Goal: Task Accomplishment & Management: Complete application form

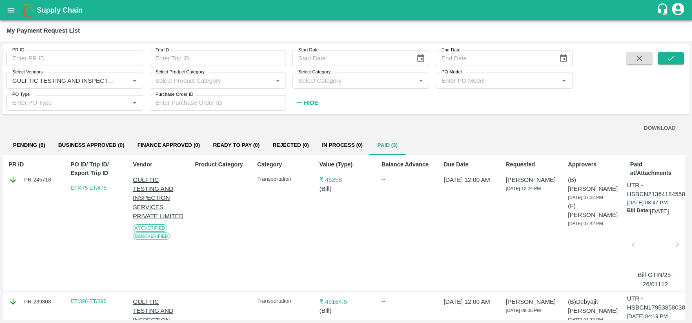
scroll to position [209, 1]
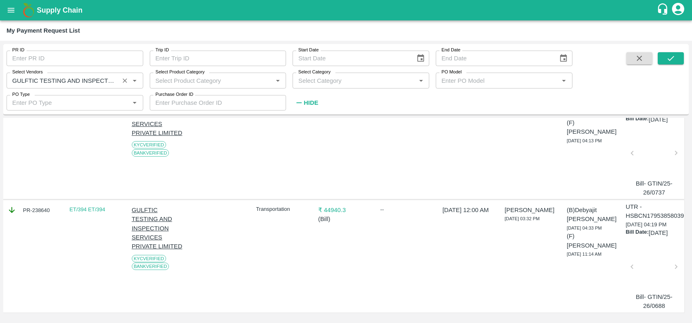
click at [119, 77] on div "Select Vendors   *" at bounding box center [75, 81] width 137 height 16
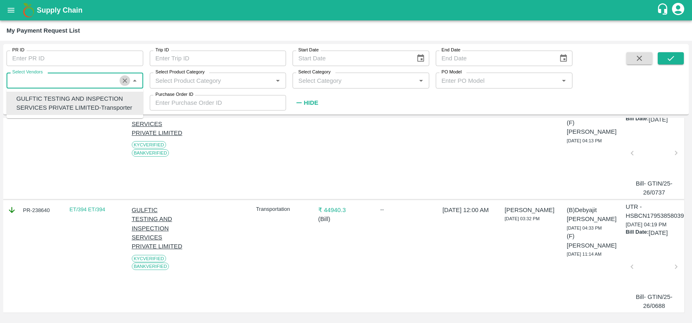
click at [127, 80] on icon "Clear" at bounding box center [125, 81] width 8 height 8
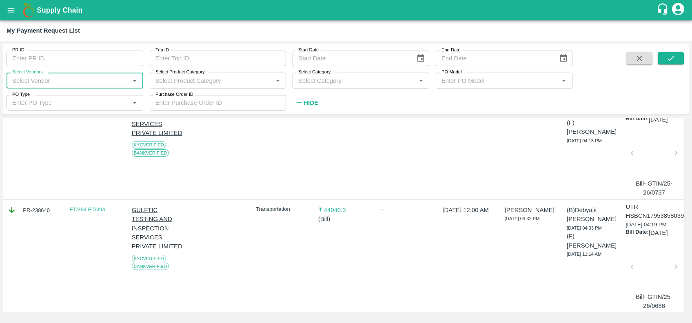
click at [72, 77] on input "Select Vendors" at bounding box center [68, 80] width 118 height 11
type input "b"
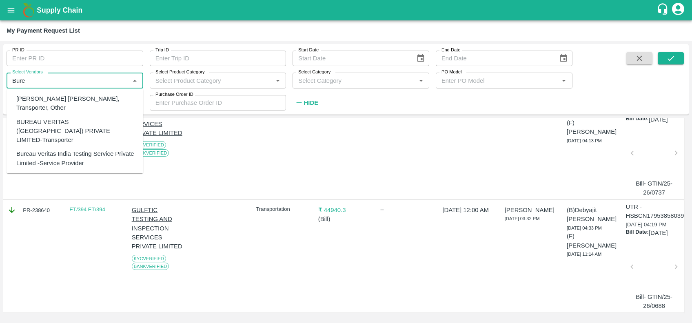
click at [55, 120] on div "BUREAU VERITAS (INDIA) PRIVATE LIMITED-Transporter" at bounding box center [76, 130] width 120 height 27
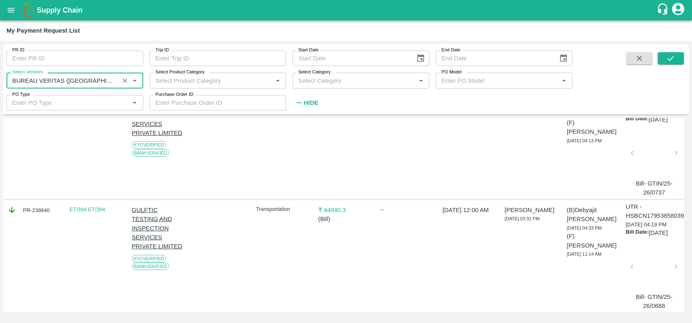
type input "BUREAU VERITAS (INDIA) PRIVATE LIMITED-Transporter"
click at [675, 50] on div "PR ID PR ID Trip ID Trip ID Start Date Start Date End Date End Date Select Vend…" at bounding box center [346, 79] width 686 height 64
click at [674, 50] on div "PR ID PR ID Trip ID Trip ID Start Date Start Date End Date End Date Select Vend…" at bounding box center [346, 79] width 686 height 64
click at [676, 62] on icon "submit" at bounding box center [671, 58] width 9 height 9
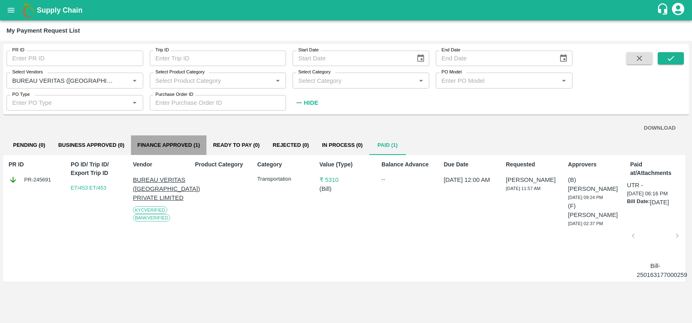
click at [169, 142] on button "Finance Approved (1)" at bounding box center [169, 146] width 76 height 20
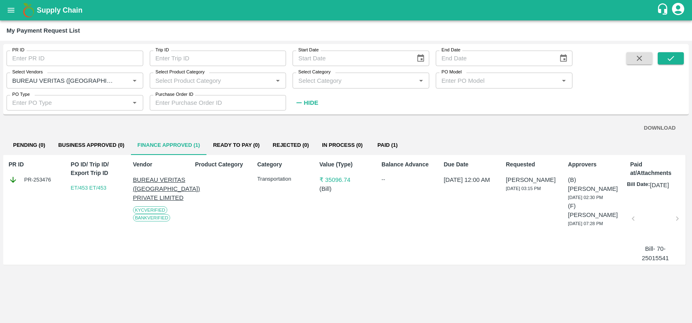
click at [648, 216] on div at bounding box center [655, 221] width 37 height 43
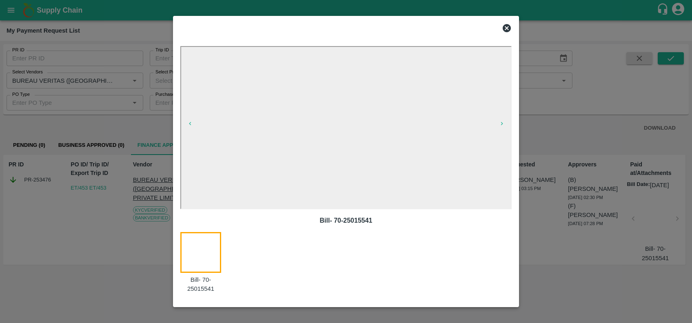
click at [505, 31] on icon at bounding box center [507, 28] width 8 height 8
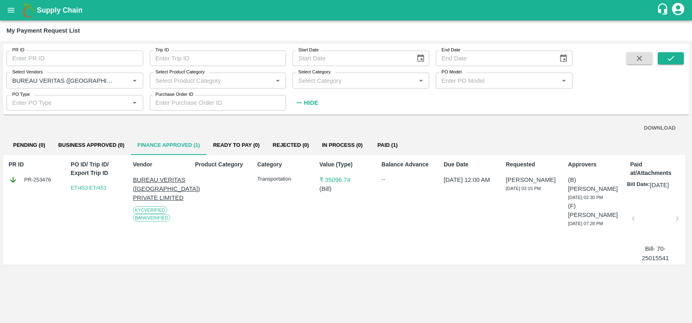
click at [659, 211] on div at bounding box center [655, 221] width 37 height 43
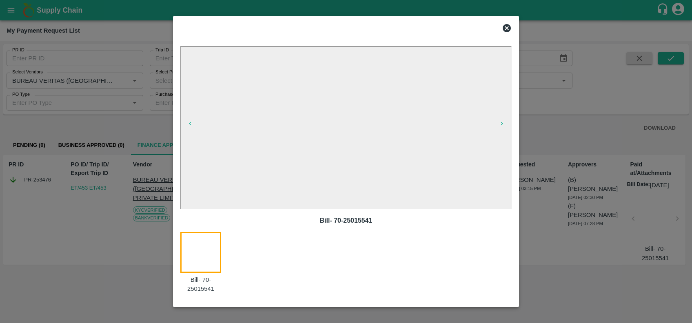
click at [507, 24] on icon at bounding box center [507, 28] width 8 height 8
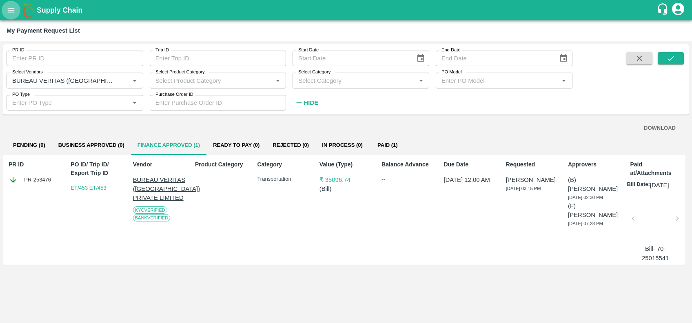
click at [9, 14] on icon "open drawer" at bounding box center [11, 10] width 9 height 9
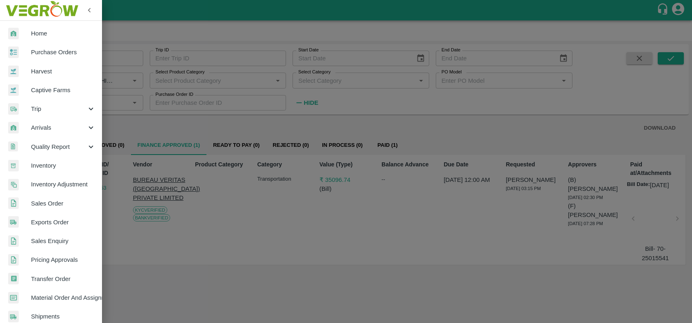
scroll to position [86, 0]
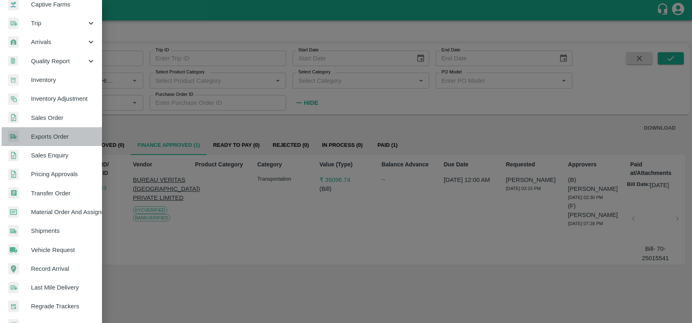
click at [52, 131] on link "Exports Order" at bounding box center [51, 136] width 102 height 19
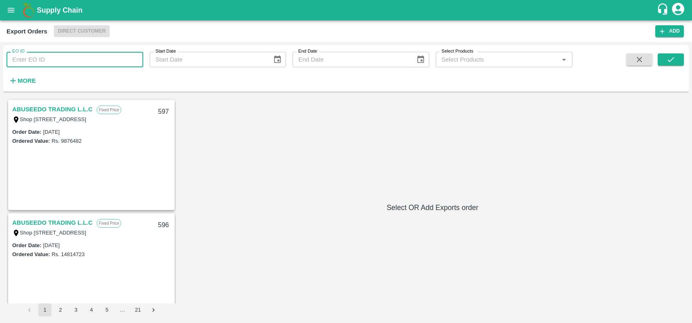
click at [75, 53] on input "EO ID" at bounding box center [75, 60] width 137 height 16
click at [73, 61] on input "EO ID" at bounding box center [75, 60] width 137 height 16
paste input "513"
type input "513"
click at [673, 58] on icon "submit" at bounding box center [671, 59] width 9 height 9
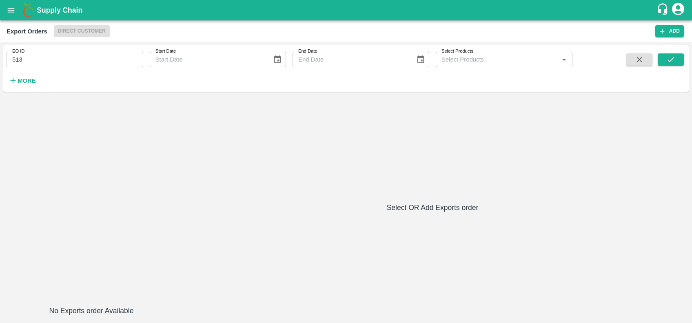
click at [16, 7] on button "open drawer" at bounding box center [11, 10] width 19 height 19
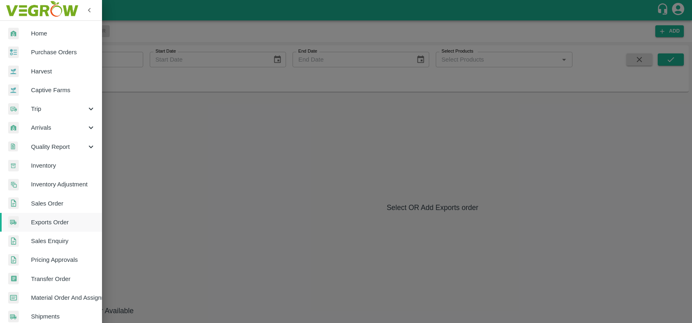
click at [56, 219] on span "Exports Order" at bounding box center [63, 222] width 65 height 9
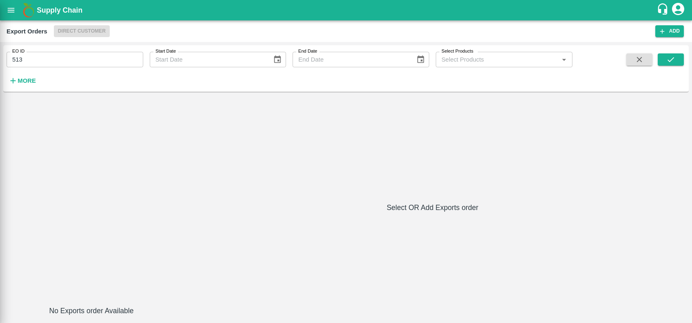
click at [56, 219] on div at bounding box center [346, 161] width 692 height 323
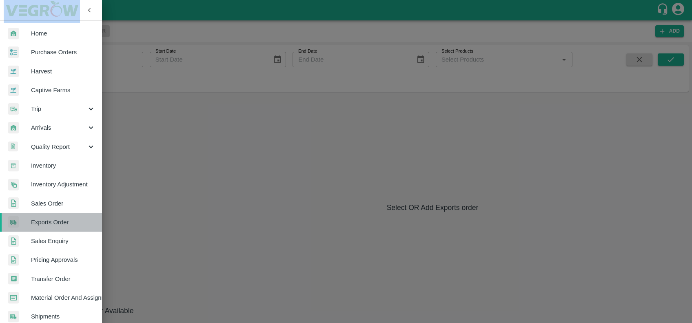
click at [56, 219] on span "Exports Order" at bounding box center [63, 222] width 65 height 9
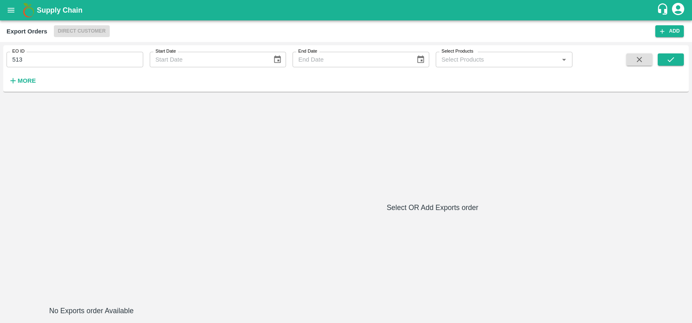
click at [140, 199] on div at bounding box center [92, 201] width 170 height 207
click at [19, 82] on strong "More" at bounding box center [27, 81] width 18 height 7
click at [674, 58] on icon "submit" at bounding box center [671, 59] width 7 height 5
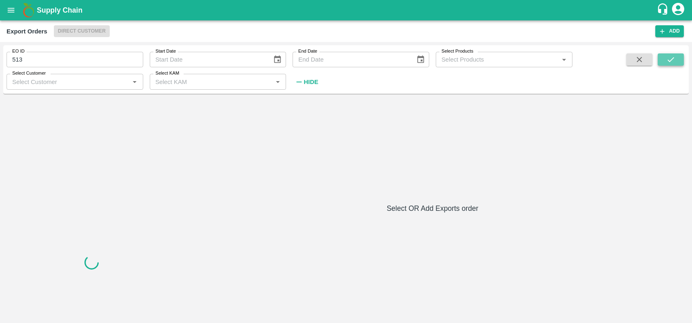
click at [674, 58] on icon "submit" at bounding box center [671, 59] width 7 height 5
click at [12, 16] on button "open drawer" at bounding box center [11, 10] width 19 height 19
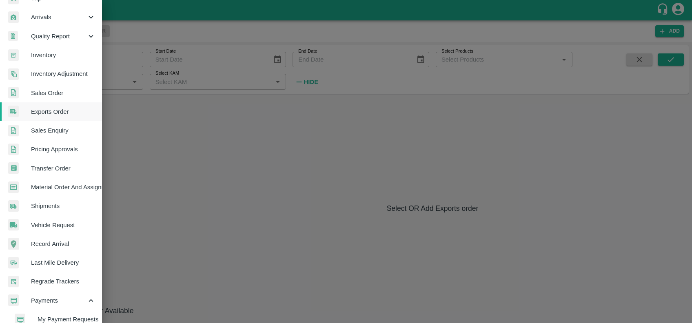
scroll to position [180, 0]
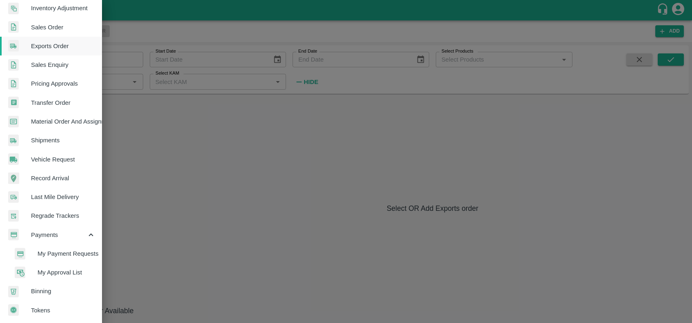
click at [65, 253] on span "My Payment Requests" at bounding box center [67, 253] width 58 height 9
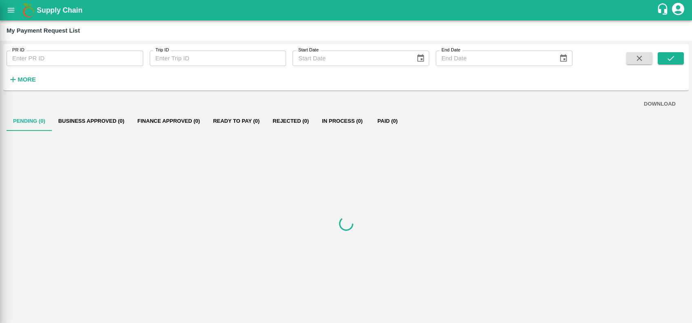
scroll to position [176, 0]
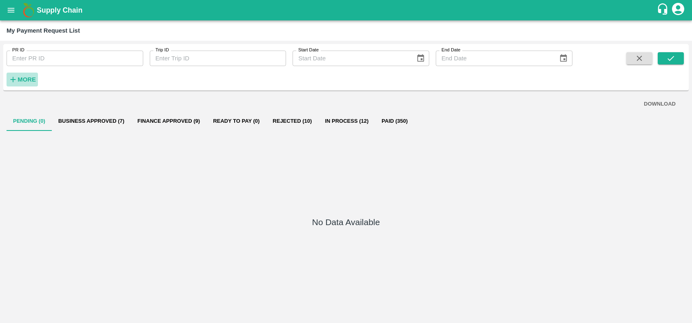
click at [28, 75] on h6 "More" at bounding box center [27, 79] width 18 height 11
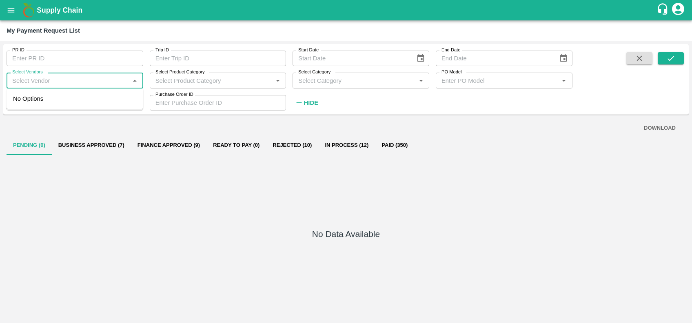
click at [35, 77] on input "Select Vendors" at bounding box center [68, 80] width 118 height 11
click at [47, 104] on div "SHUBHAM FORWARDERS-Transporter" at bounding box center [75, 103] width 137 height 23
type input "SHUBHAM FORWARDERS-Transporter"
click at [101, 140] on button "Business Approved (7)" at bounding box center [91, 146] width 79 height 20
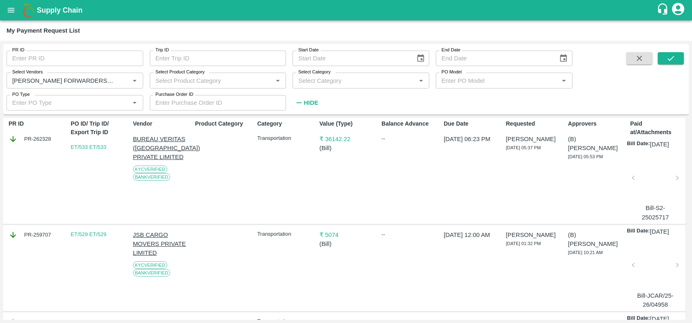
scroll to position [0, 0]
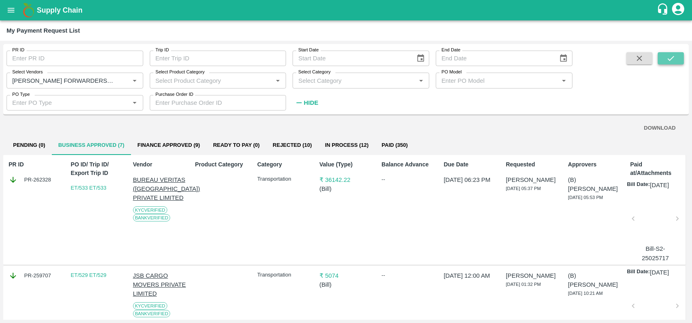
click at [665, 59] on button "submit" at bounding box center [671, 58] width 26 height 12
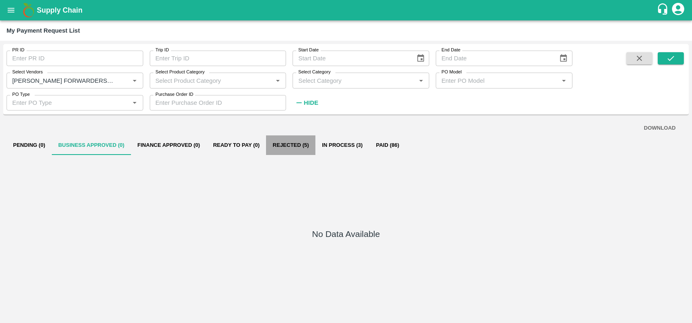
click at [290, 146] on button "Rejected (5)" at bounding box center [290, 146] width 49 height 20
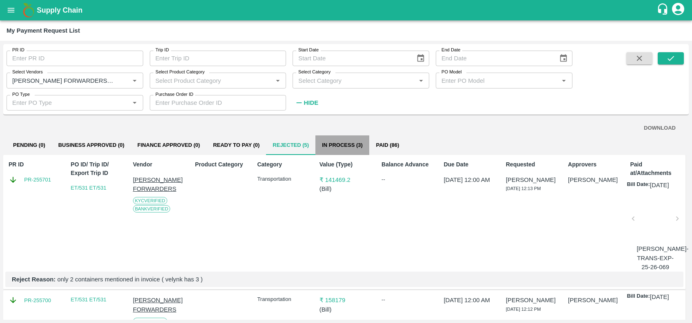
click at [334, 144] on button "In Process (3)" at bounding box center [343, 146] width 54 height 20
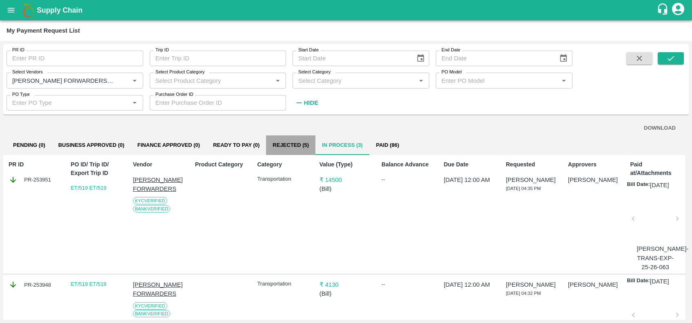
click at [304, 149] on button "Rejected (5)" at bounding box center [290, 146] width 49 height 20
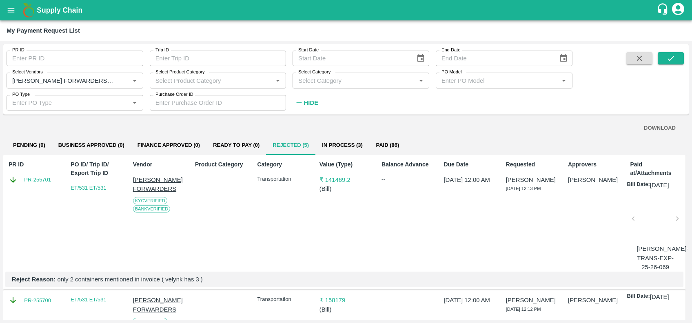
click at [645, 223] on div at bounding box center [655, 221] width 37 height 43
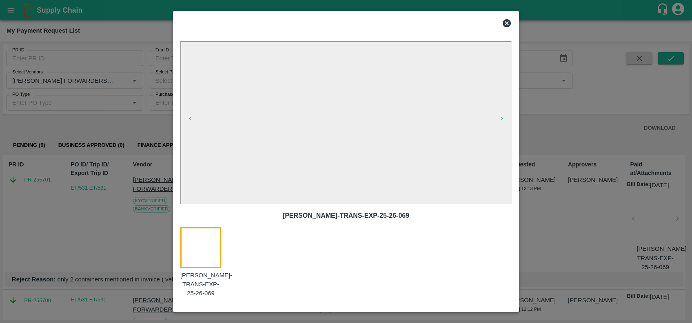
click at [505, 26] on icon at bounding box center [507, 23] width 8 height 8
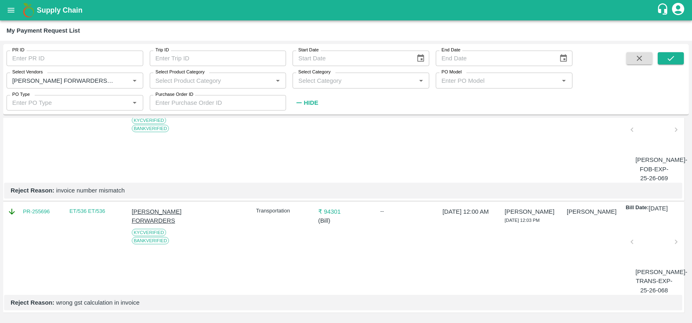
scroll to position [467, 1]
click at [657, 230] on div at bounding box center [654, 244] width 37 height 43
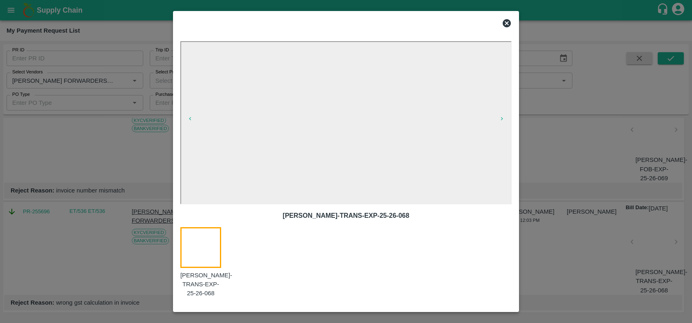
click at [503, 23] on icon at bounding box center [507, 23] width 10 height 10
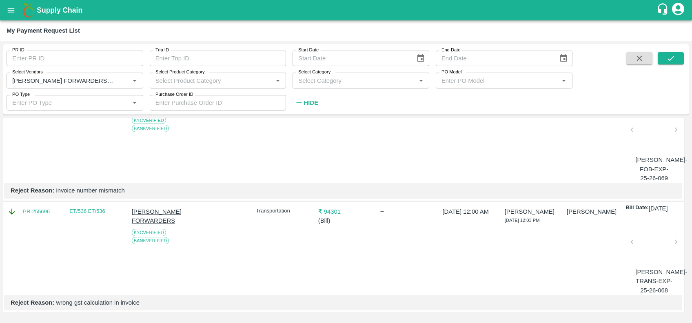
click at [39, 208] on link "PR-255696" at bounding box center [36, 212] width 27 height 8
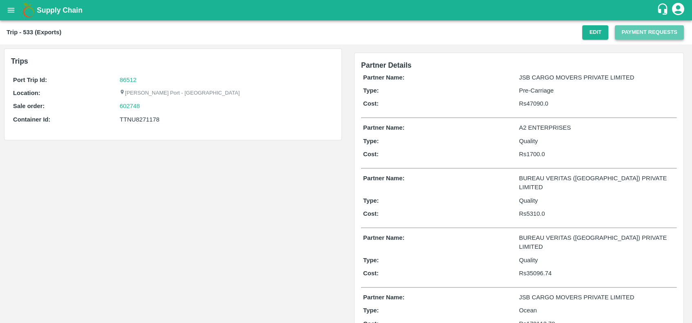
click at [630, 36] on button "Payment Requests" at bounding box center [649, 32] width 69 height 14
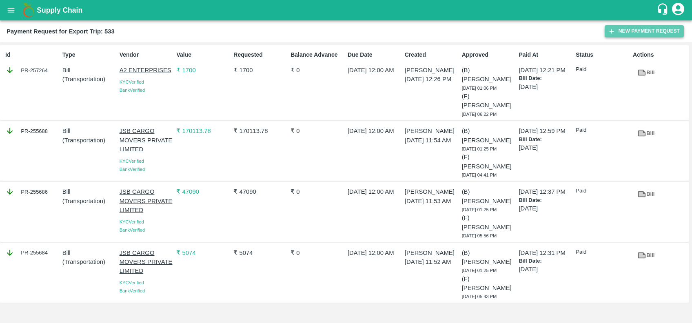
click at [627, 32] on button "New Payment Request" at bounding box center [644, 31] width 79 height 12
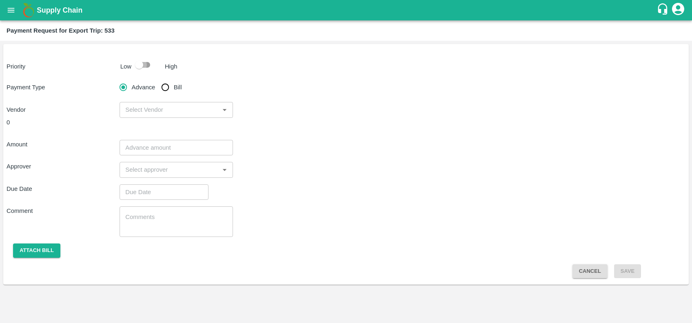
click at [151, 65] on input "checkbox" at bounding box center [139, 65] width 47 height 16
checkbox input "true"
click at [166, 82] on input "Bill" at bounding box center [165, 87] width 16 height 16
radio input "true"
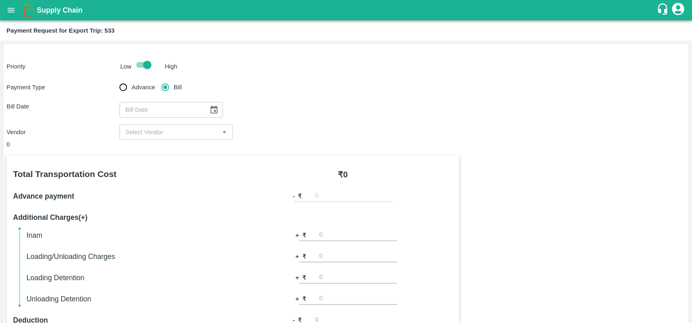
type input "DD/MM/YYYY"
click at [184, 108] on input "DD/MM/YYYY" at bounding box center [161, 110] width 83 height 16
click at [209, 109] on icon "Choose date" at bounding box center [213, 109] width 9 height 9
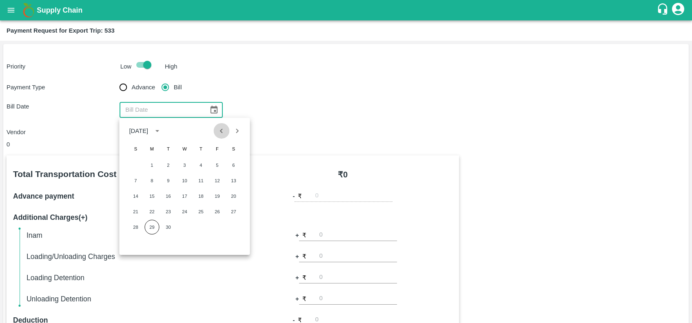
click at [221, 134] on icon "Previous month" at bounding box center [221, 131] width 9 height 9
click at [213, 228] on button "29" at bounding box center [217, 227] width 15 height 15
type input "29/08/2025"
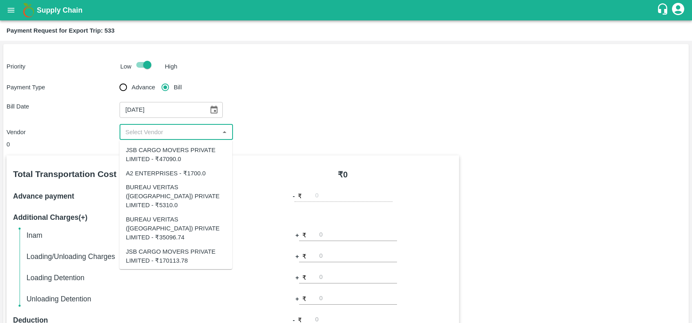
click at [167, 135] on input "input" at bounding box center [169, 132] width 95 height 11
click at [169, 216] on div "BUREAU VERITAS (INDIA) PRIVATE LIMITED - ₹35096.74" at bounding box center [176, 228] width 100 height 27
type input "BUREAU VERITAS (INDIA) PRIVATE LIMITED - ₹35096.74"
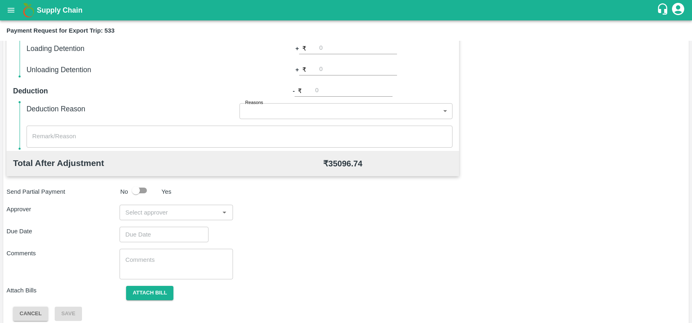
scroll to position [237, 0]
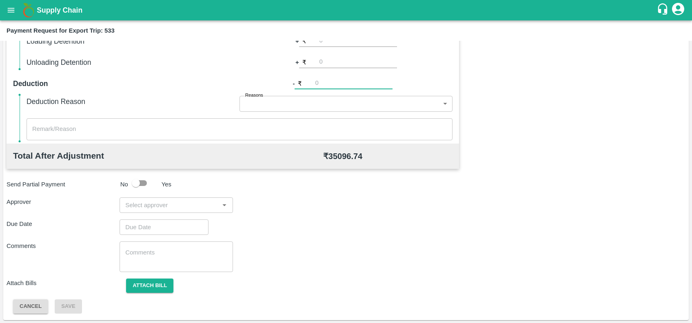
click at [328, 85] on input "number" at bounding box center [354, 83] width 78 height 11
type input "1"
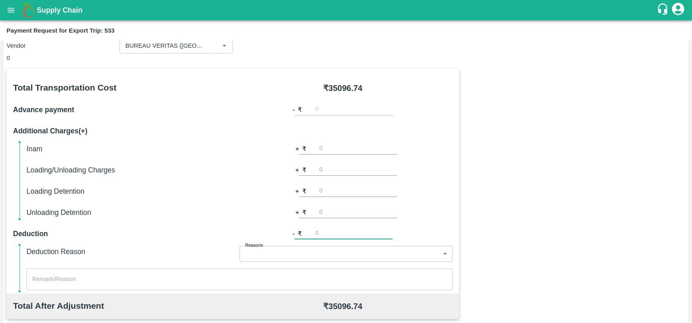
scroll to position [85, 0]
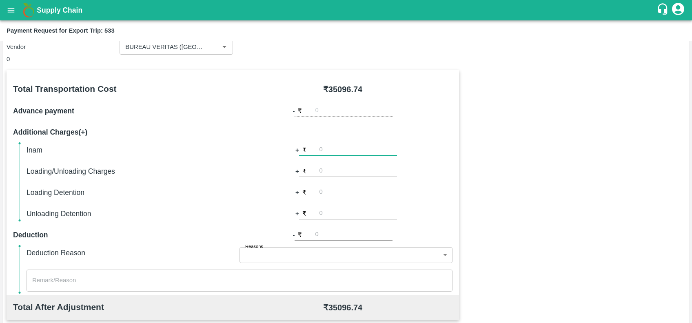
click at [327, 151] on input "number" at bounding box center [359, 150] width 78 height 11
click at [352, 147] on input "1045.48" at bounding box center [359, 150] width 78 height 11
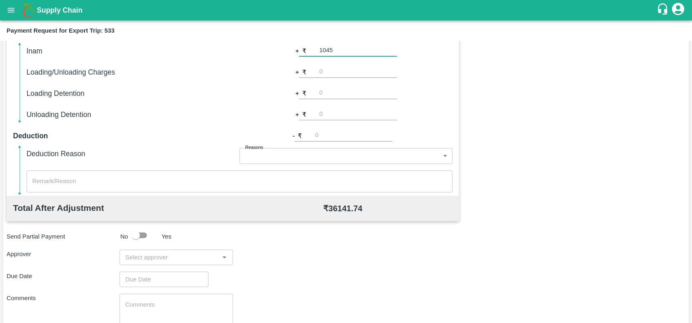
scroll to position [185, 0]
type input "1045.48"
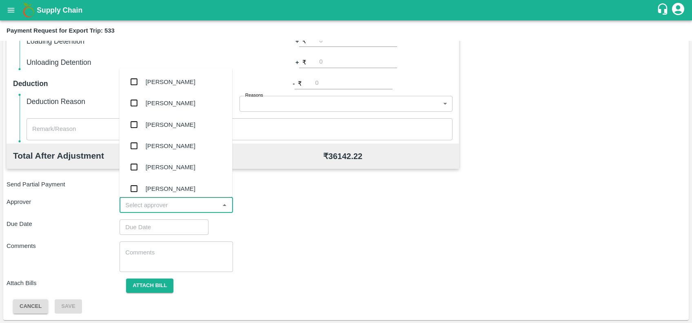
click at [151, 204] on input "input" at bounding box center [169, 205] width 95 height 11
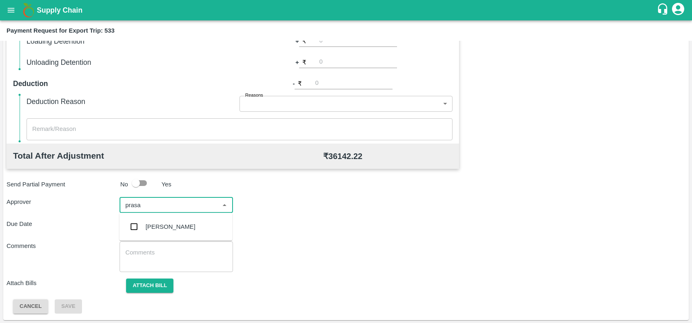
type input "prasad"
click at [158, 224] on div "[PERSON_NAME]" at bounding box center [171, 227] width 50 height 9
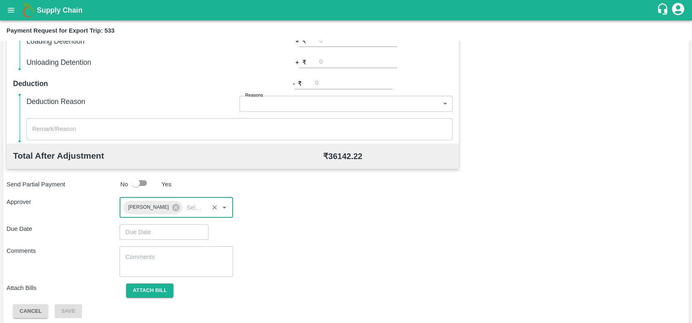
type input "DD/MM/YYYY hh:mm aa"
click at [160, 228] on input "DD/MM/YYYY hh:mm aa" at bounding box center [161, 233] width 83 height 16
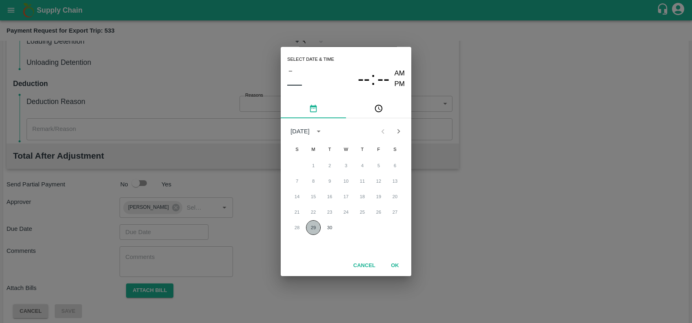
click at [317, 225] on button "29" at bounding box center [313, 227] width 15 height 15
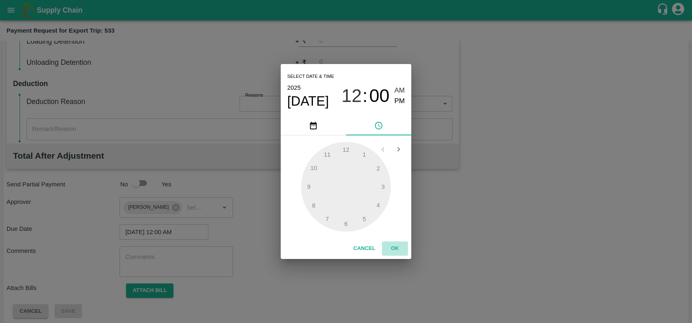
click at [396, 246] on button "OK" at bounding box center [395, 249] width 26 height 14
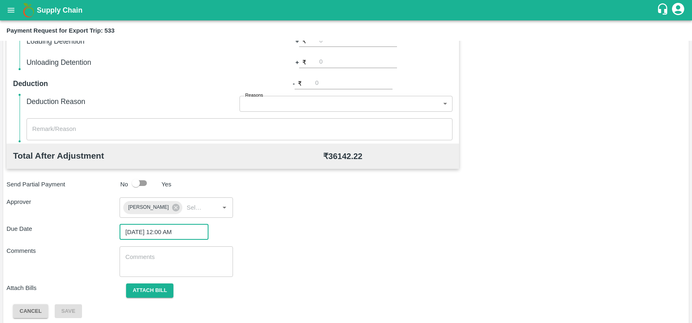
click at [171, 234] on input "29/09/2025 12:00 AM" at bounding box center [161, 233] width 83 height 16
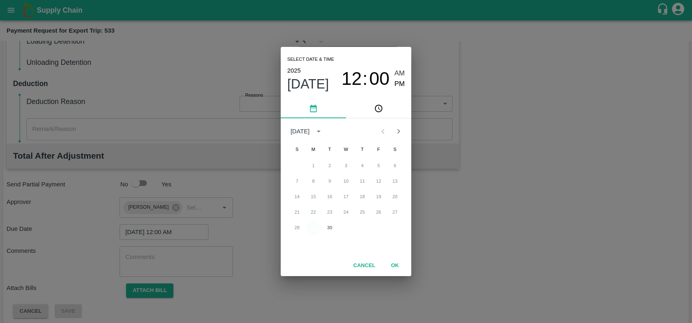
click at [309, 230] on button "29" at bounding box center [313, 227] width 15 height 15
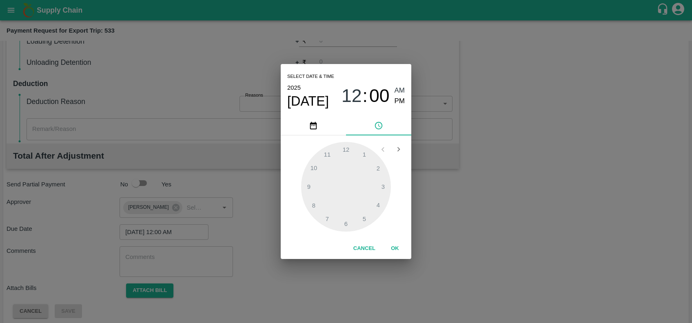
click at [361, 212] on div at bounding box center [346, 187] width 90 height 90
click at [349, 220] on div at bounding box center [346, 187] width 90 height 90
click at [329, 216] on div at bounding box center [346, 187] width 90 height 90
click at [324, 218] on div at bounding box center [346, 187] width 90 height 90
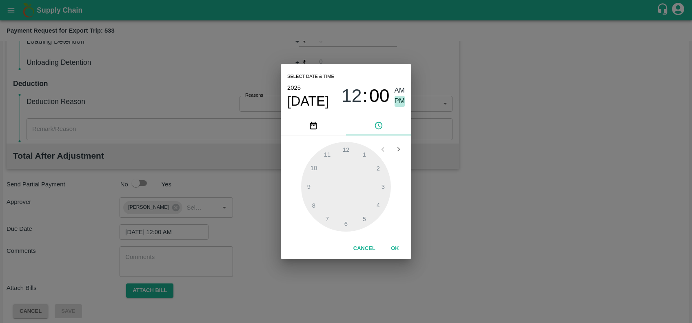
drag, startPoint x: 324, startPoint y: 218, endPoint x: 397, endPoint y: 101, distance: 137.8
click at [397, 101] on span "PM" at bounding box center [400, 101] width 11 height 11
click at [355, 224] on div at bounding box center [346, 187] width 90 height 90
click at [372, 216] on div at bounding box center [346, 187] width 90 height 90
type input "29/09/2025 06:23 PM"
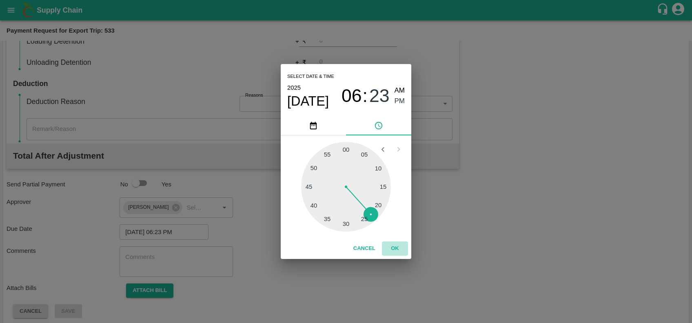
click at [388, 245] on button "OK" at bounding box center [395, 249] width 26 height 14
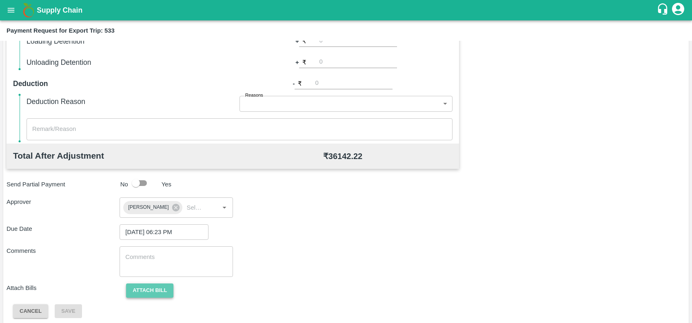
click at [158, 287] on button "Attach bill" at bounding box center [149, 291] width 47 height 14
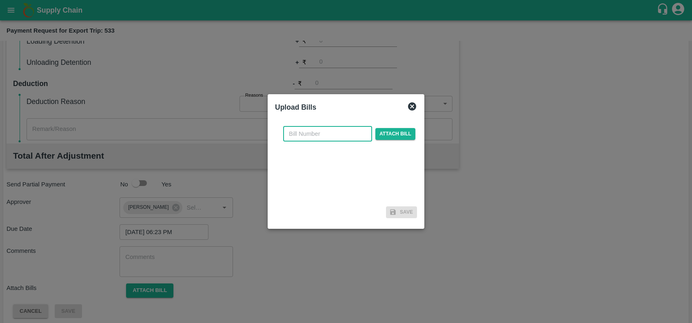
click at [305, 131] on input "text" at bounding box center [327, 134] width 89 height 16
paste input "S2-25025717"
type input "S2-25025717"
click at [376, 135] on span "Attach bill" at bounding box center [396, 134] width 40 height 12
click at [0, 0] on input "Attach bill" at bounding box center [0, 0] width 0 height 0
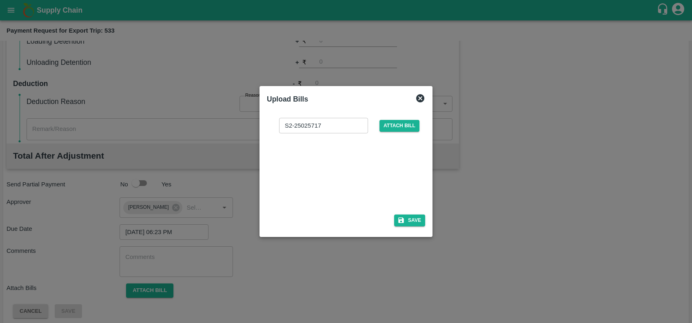
click at [354, 162] on div at bounding box center [344, 171] width 122 height 43
click at [404, 219] on icon "button" at bounding box center [401, 220] width 7 height 7
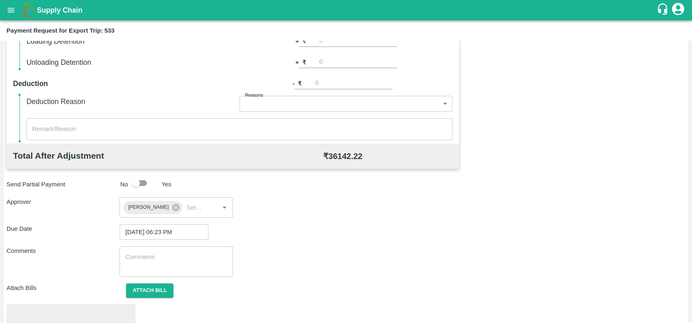
scroll to position [285, 0]
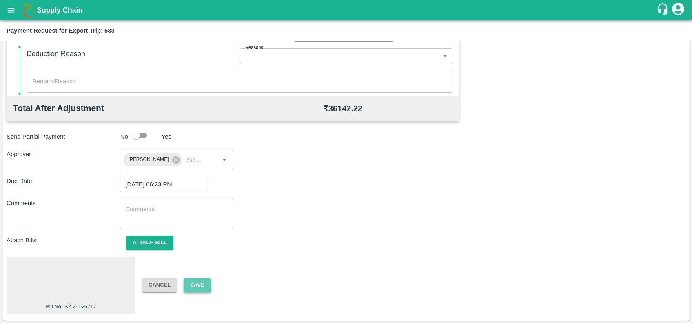
click at [195, 286] on button "Save" at bounding box center [197, 285] width 27 height 14
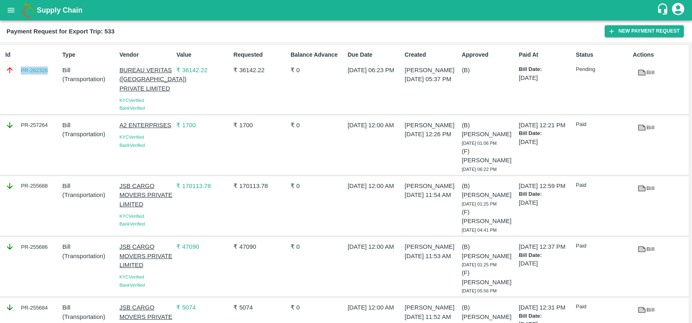
copy link "PR-262328"
drag, startPoint x: 20, startPoint y: 72, endPoint x: 53, endPoint y: 78, distance: 34.0
click at [53, 78] on div "Id PR-262328" at bounding box center [30, 79] width 57 height 65
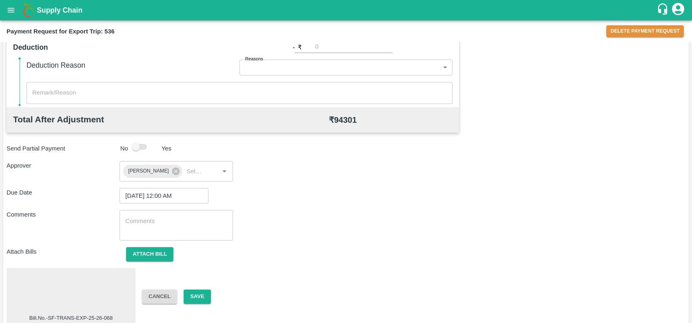
scroll to position [286, 0]
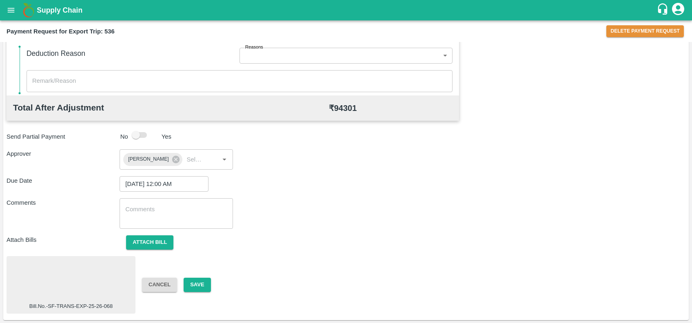
click at [73, 281] on div at bounding box center [71, 281] width 122 height 43
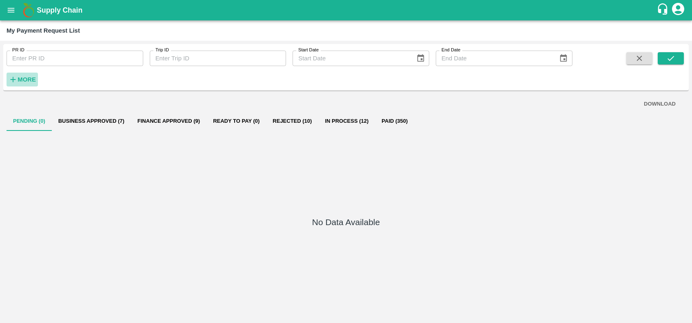
click at [24, 73] on button "More" at bounding box center [22, 80] width 31 height 14
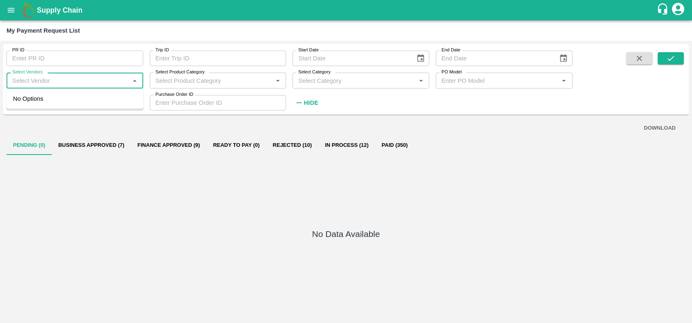
click at [72, 84] on input "Select Vendors" at bounding box center [68, 80] width 118 height 11
click at [67, 93] on div "[PERSON_NAME] FORWARDERS-Transporter" at bounding box center [75, 103] width 137 height 23
type input "SHUBHAM FORWARDERS-Transporter"
click at [682, 60] on button "submit" at bounding box center [671, 58] width 26 height 12
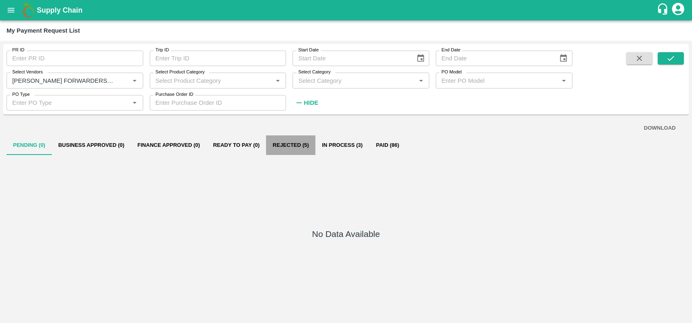
click at [301, 143] on button "Rejected (5)" at bounding box center [290, 146] width 49 height 20
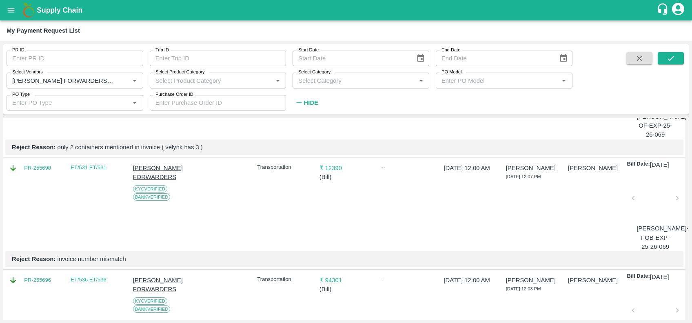
scroll to position [467, 0]
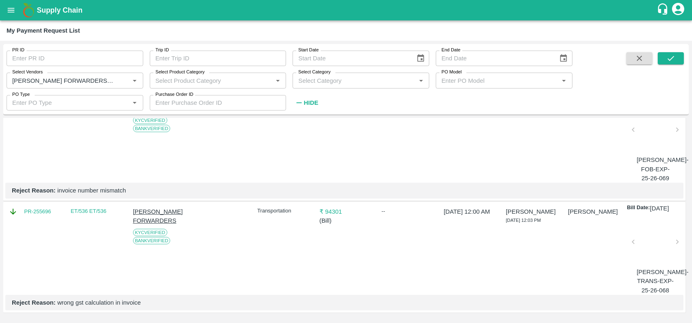
click at [660, 233] on div at bounding box center [655, 244] width 37 height 43
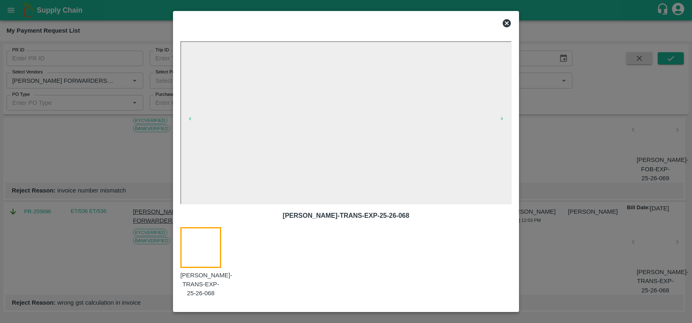
click at [507, 20] on icon at bounding box center [507, 23] width 8 height 8
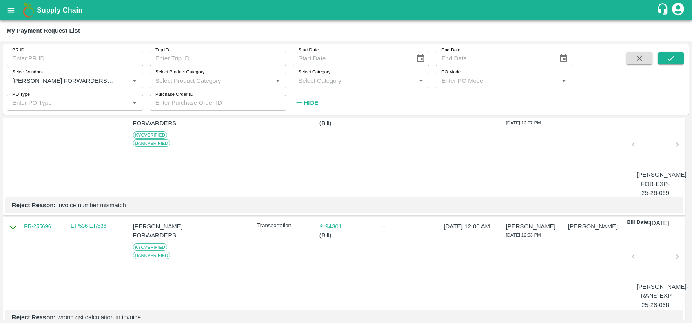
scroll to position [389, 0]
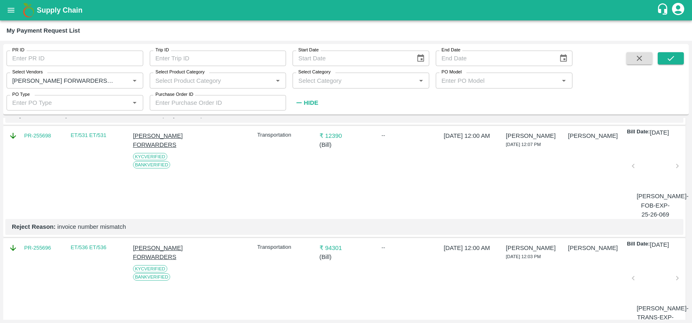
click at [652, 190] on div at bounding box center [655, 168] width 37 height 43
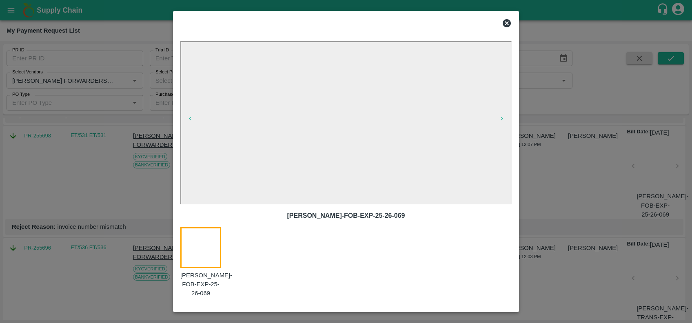
click at [507, 24] on icon at bounding box center [507, 23] width 8 height 8
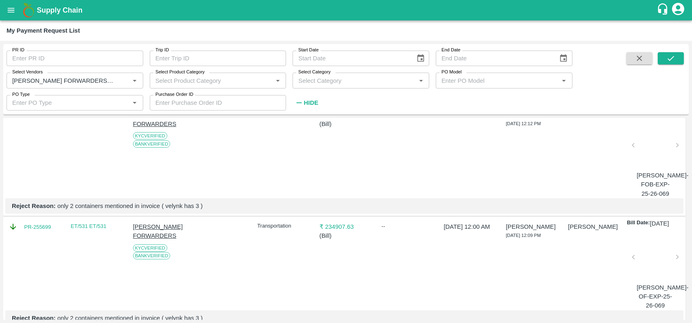
scroll to position [257, 0]
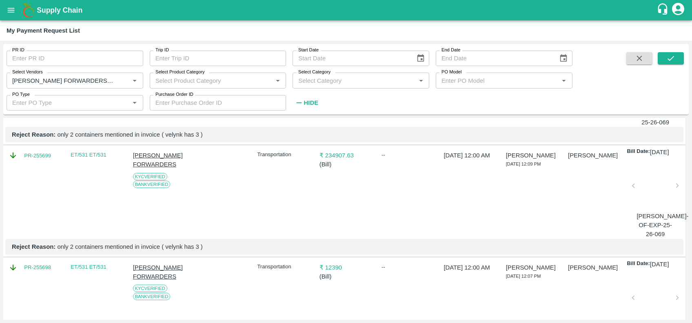
click at [652, 205] on div at bounding box center [655, 188] width 37 height 43
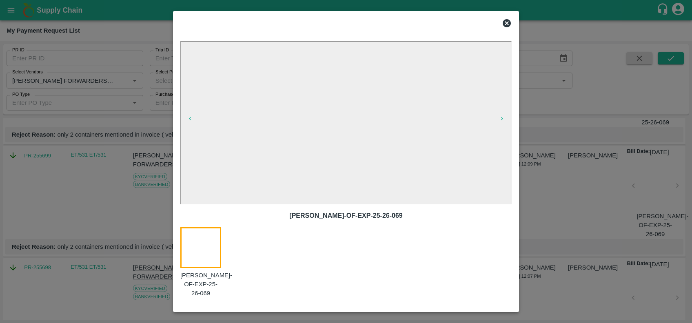
click at [507, 21] on icon at bounding box center [507, 23] width 8 height 8
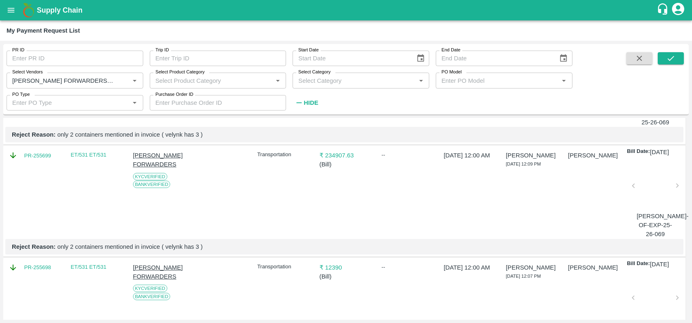
click at [651, 205] on div at bounding box center [655, 188] width 37 height 43
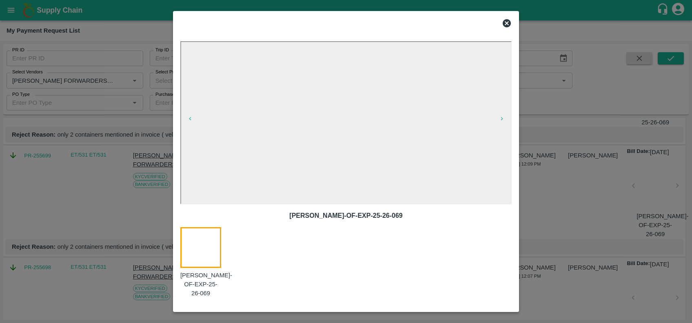
click at [506, 22] on icon at bounding box center [507, 23] width 10 height 10
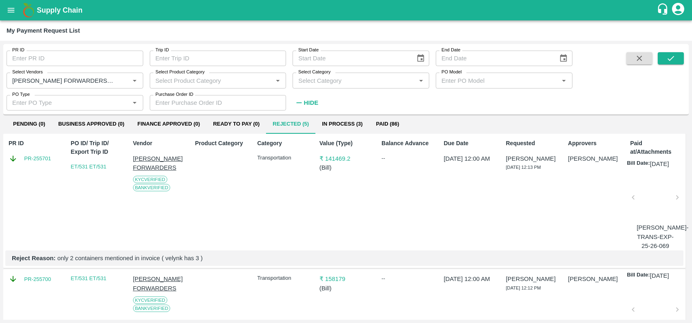
scroll to position [22, 0]
click at [650, 213] on div at bounding box center [655, 199] width 37 height 43
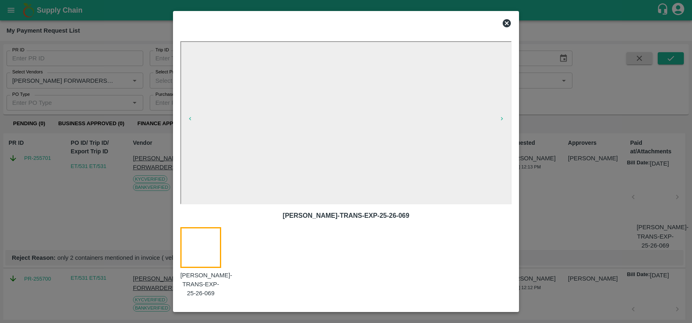
click at [503, 21] on icon at bounding box center [507, 23] width 10 height 10
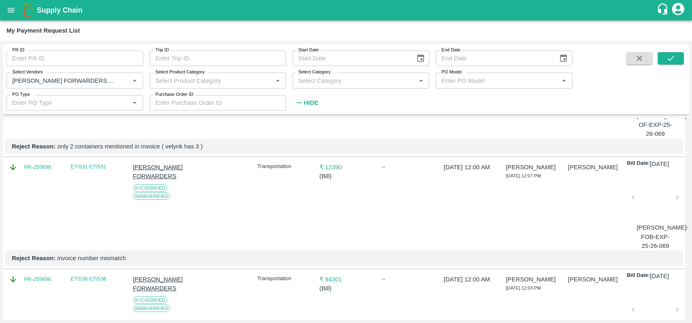
scroll to position [356, 0]
click at [649, 223] on div at bounding box center [655, 201] width 37 height 43
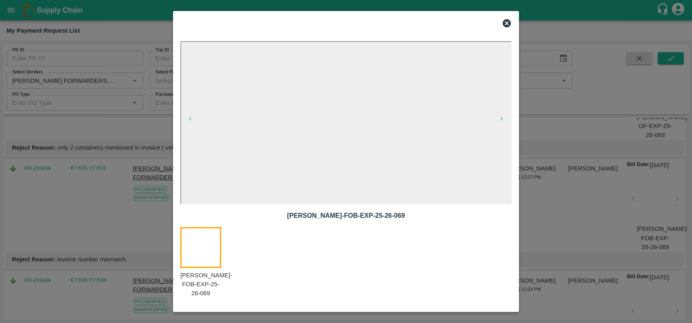
click at [505, 24] on icon at bounding box center [507, 23] width 8 height 8
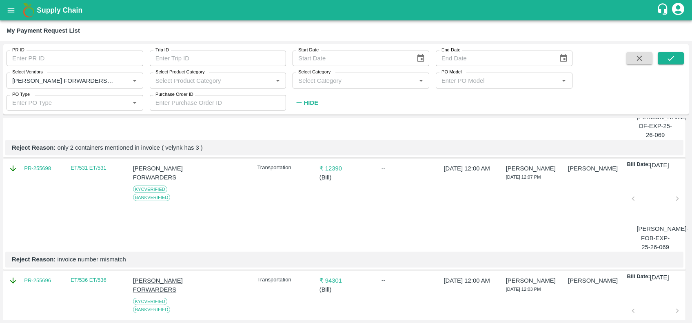
scroll to position [467, 0]
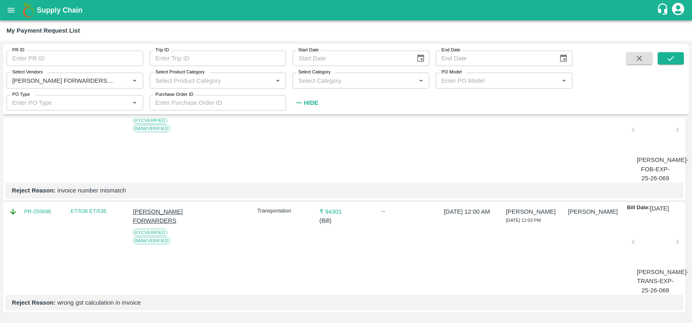
click at [641, 238] on div at bounding box center [655, 244] width 37 height 43
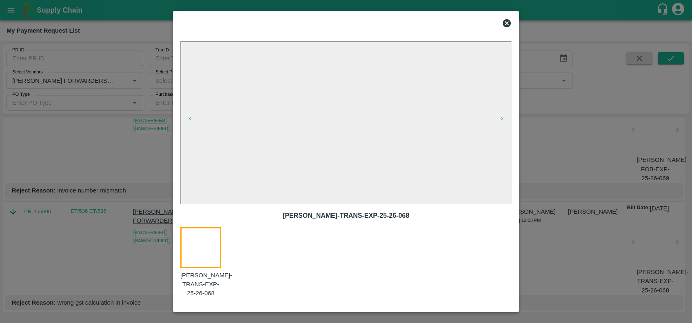
click at [506, 19] on icon at bounding box center [507, 23] width 10 height 10
